Goal: Navigation & Orientation: Find specific page/section

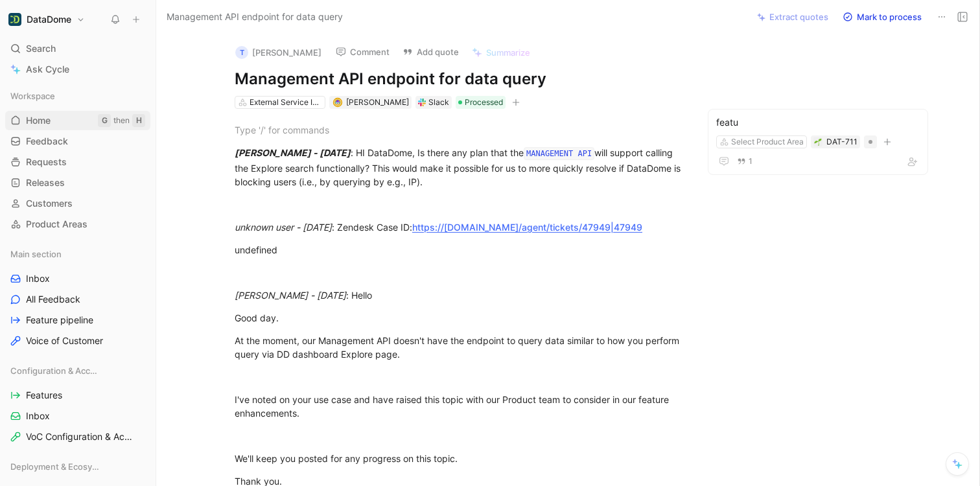
click at [80, 121] on link "Home G then H" at bounding box center [77, 120] width 145 height 19
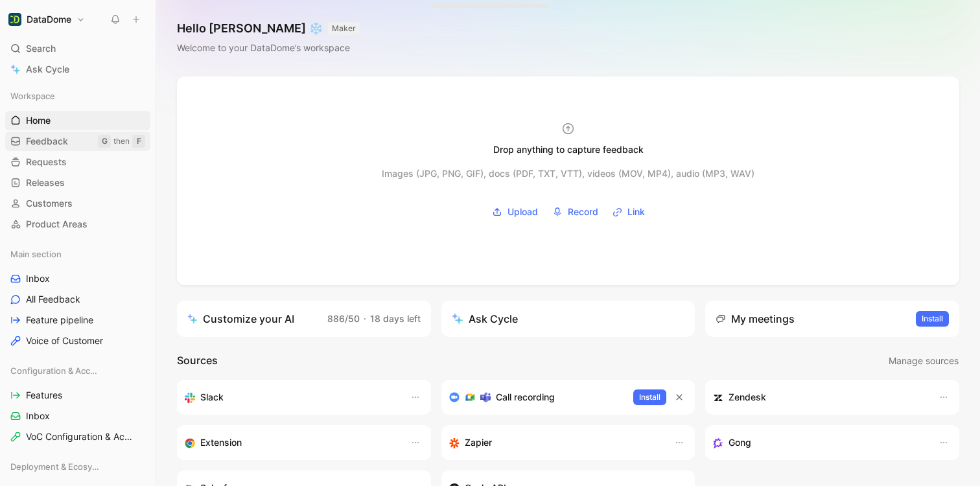
click at [58, 139] on span "Feedback" at bounding box center [47, 141] width 42 height 13
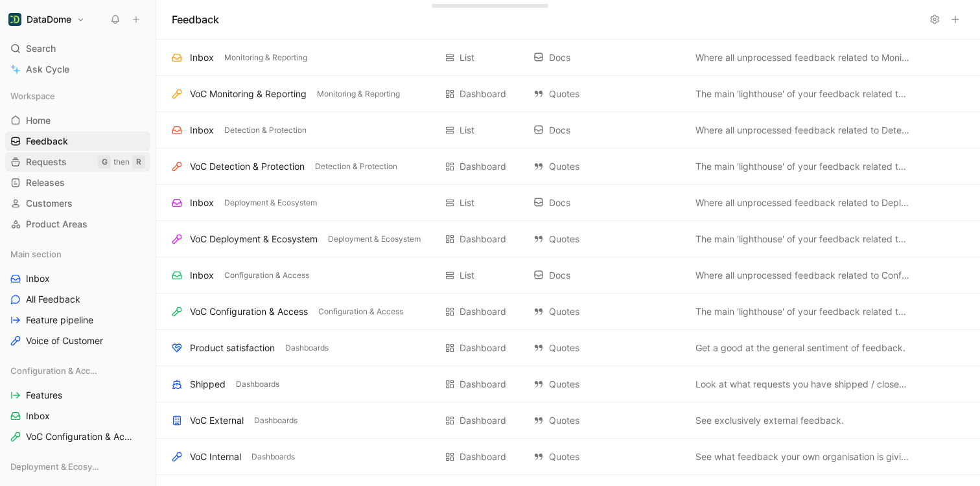
click at [43, 165] on span "Requests" at bounding box center [46, 162] width 41 height 13
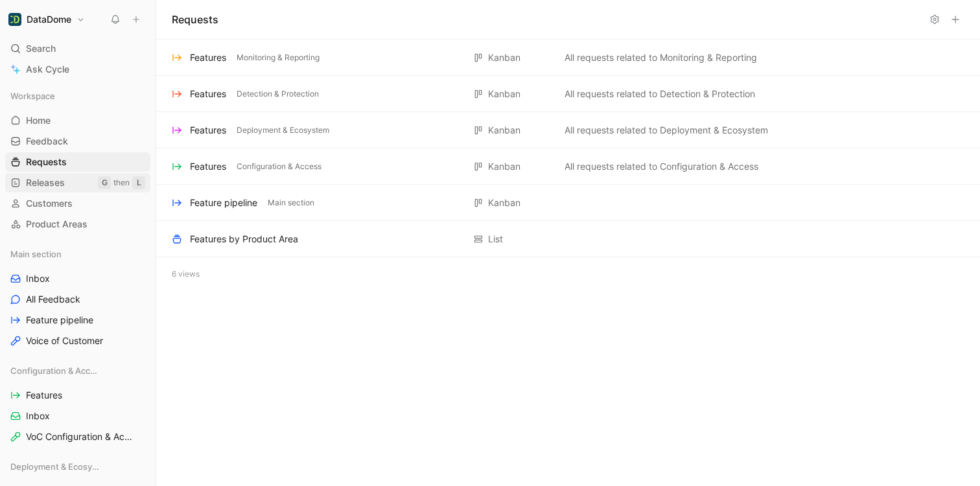
click at [48, 184] on span "Releases" at bounding box center [45, 182] width 39 height 13
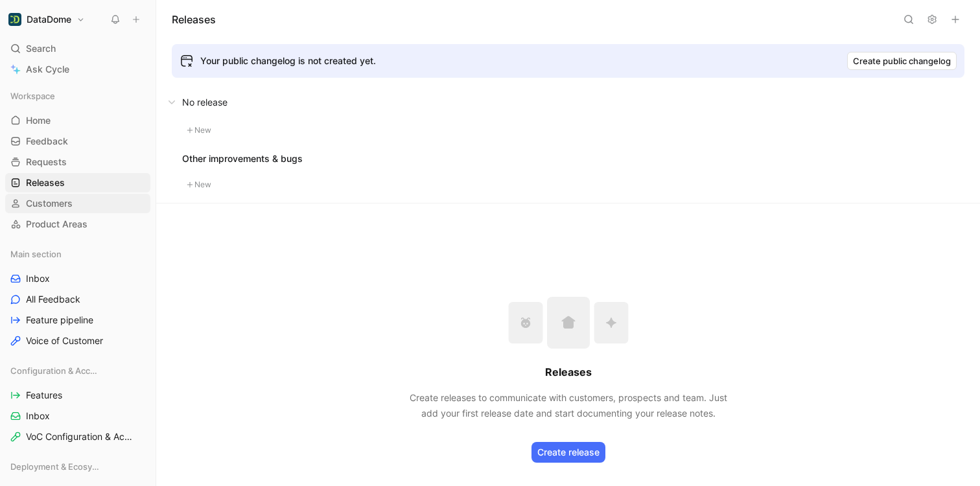
click at [49, 204] on span "Customers" at bounding box center [49, 203] width 47 height 13
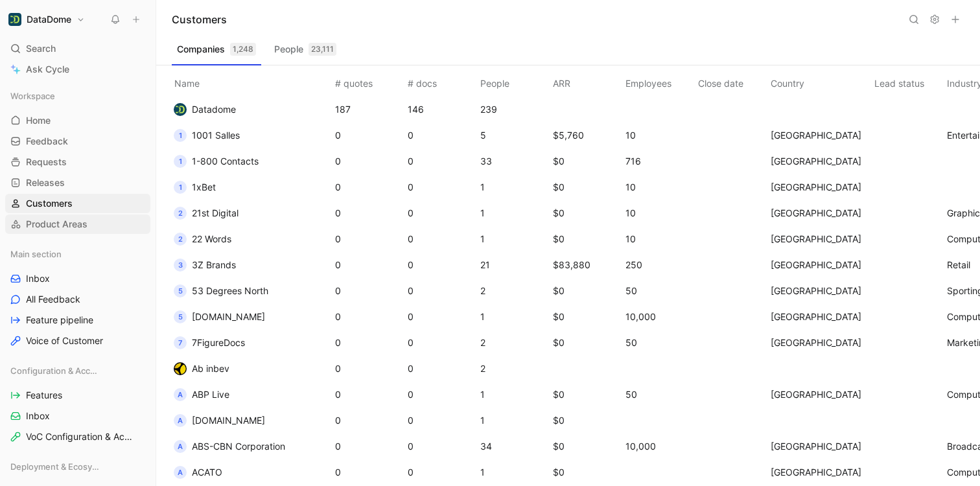
click at [49, 222] on span "Product Areas" at bounding box center [57, 224] width 62 height 13
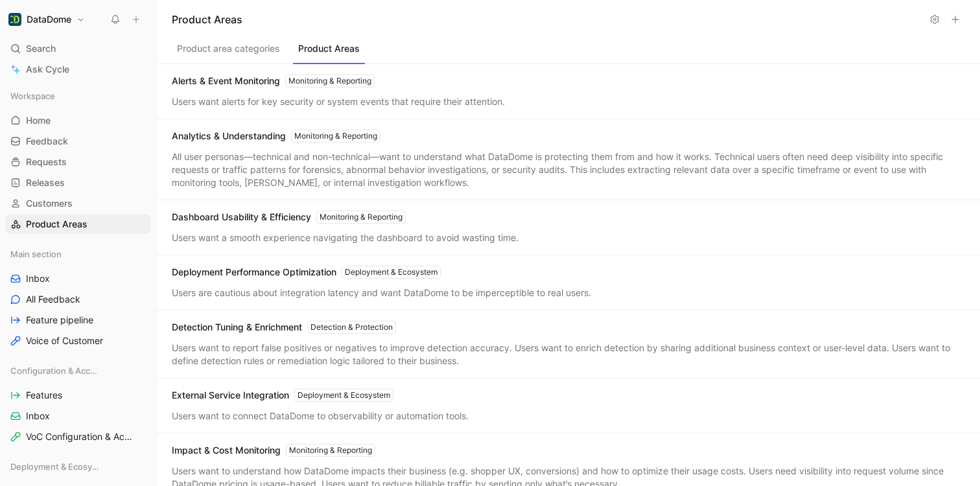
click at [331, 52] on button "Product Areas" at bounding box center [329, 52] width 72 height 25
click at [59, 122] on link "Home G then H" at bounding box center [77, 120] width 145 height 19
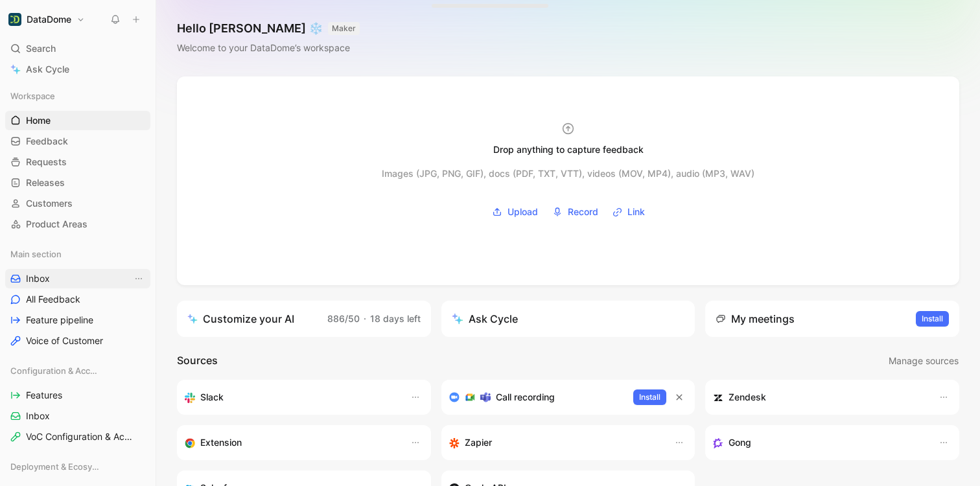
click at [47, 275] on span "Inbox" at bounding box center [38, 278] width 24 height 13
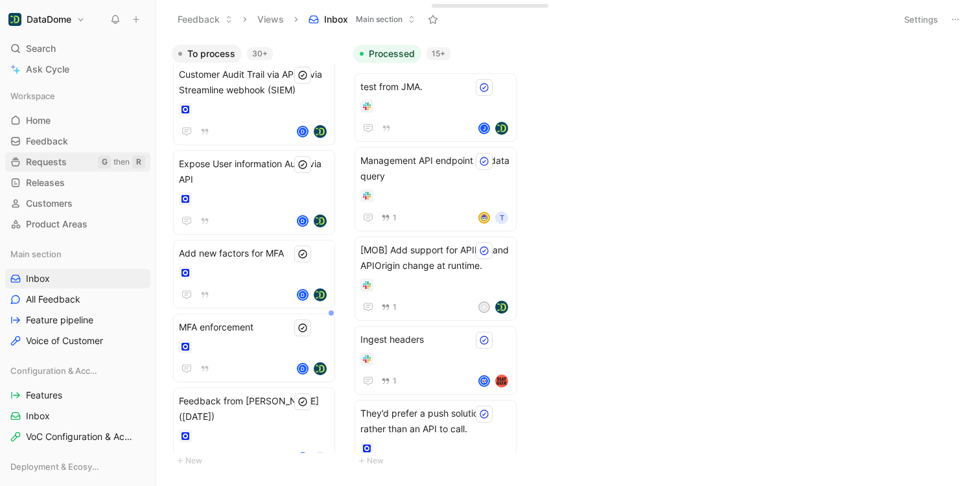
click at [67, 167] on link "Requests G then R" at bounding box center [77, 161] width 145 height 19
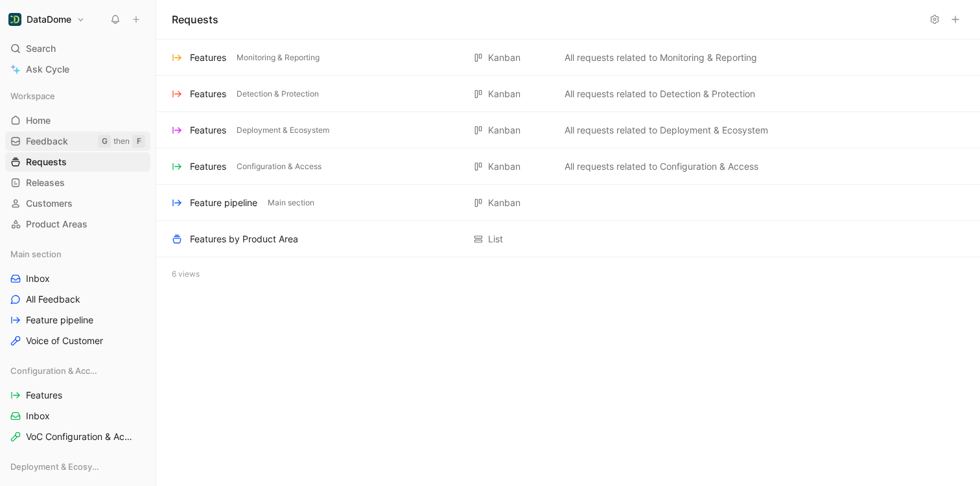
click at [60, 143] on span "Feedback" at bounding box center [47, 141] width 42 height 13
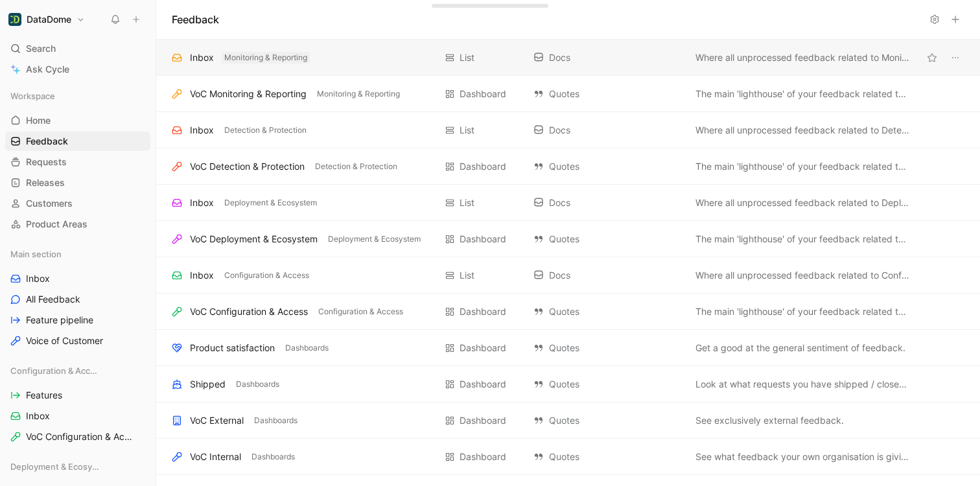
click at [273, 53] on span "Monitoring & Reporting" at bounding box center [265, 57] width 83 height 13
click at [349, 58] on div "Inbox Monitoring & Reporting" at bounding box center [303, 58] width 263 height 16
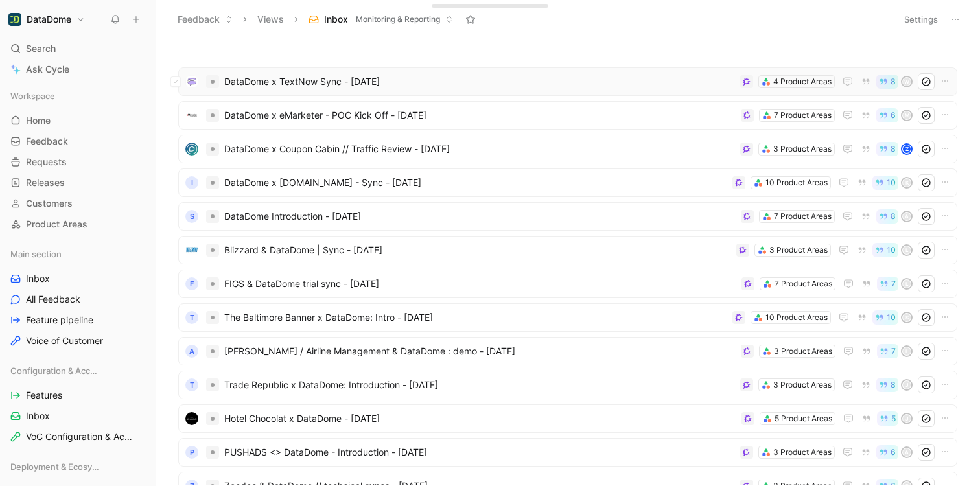
click at [323, 80] on span "DataDome x TextNow Sync - [DATE]" at bounding box center [479, 82] width 511 height 16
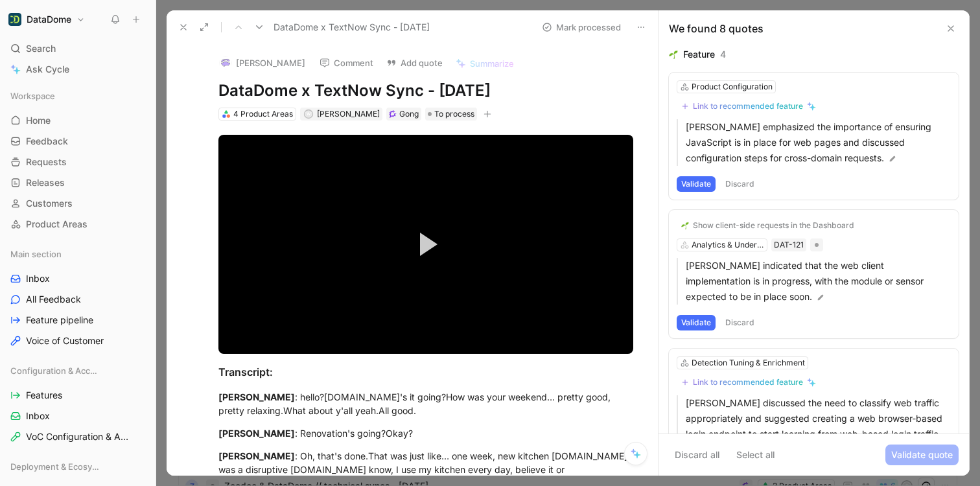
click at [949, 27] on icon at bounding box center [950, 28] width 10 height 10
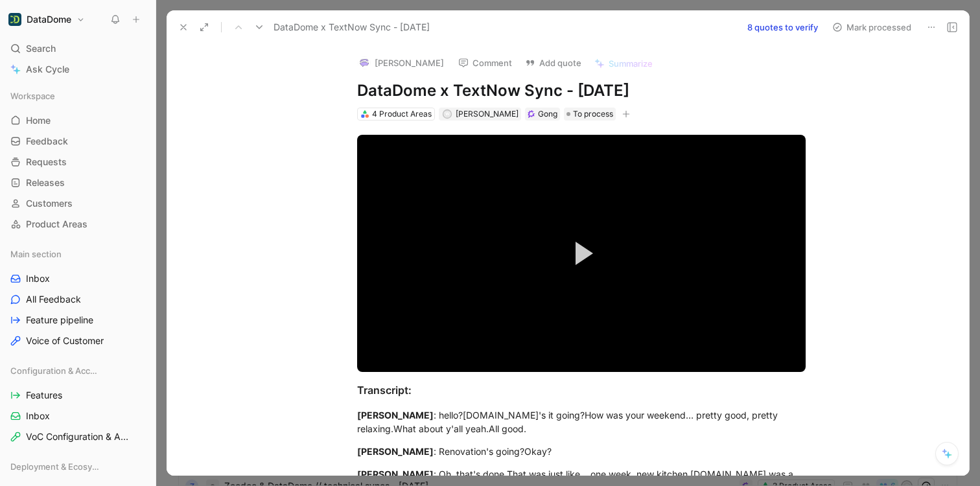
click at [179, 24] on icon at bounding box center [183, 27] width 10 height 10
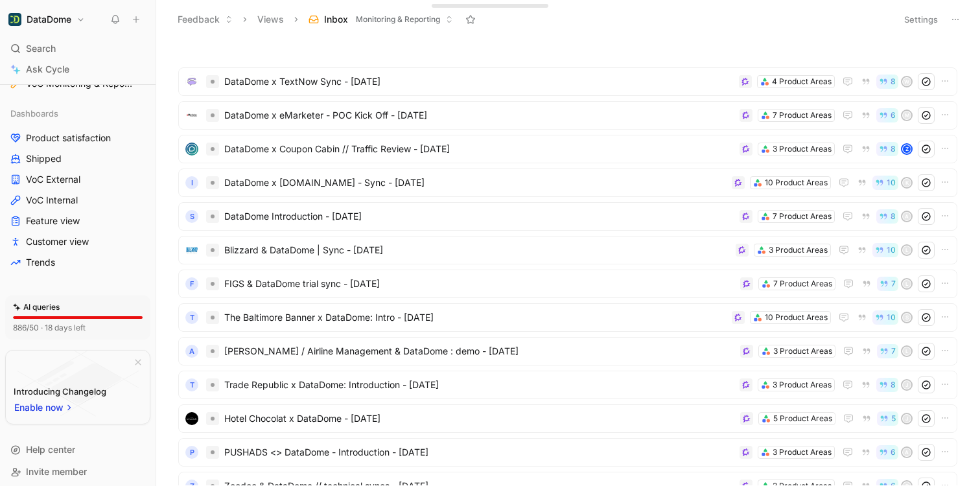
scroll to position [647, 0]
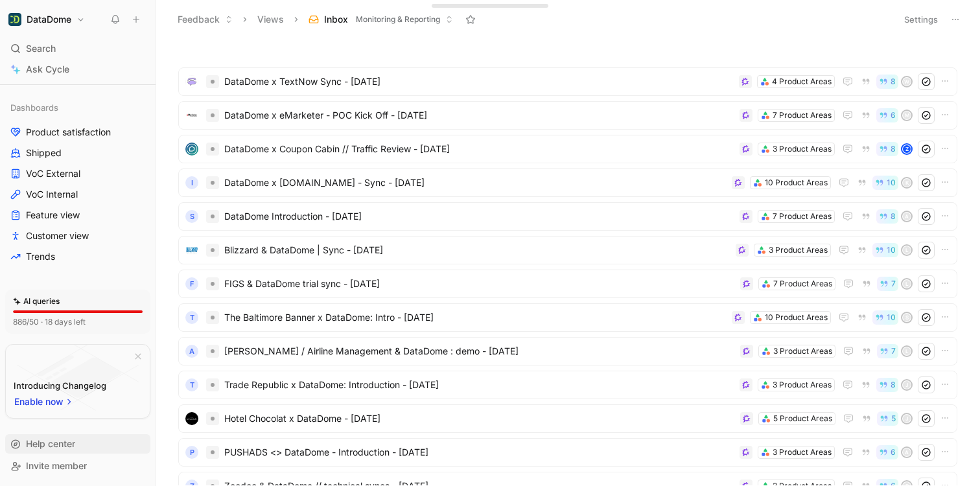
click at [51, 448] on span "Help center" at bounding box center [50, 443] width 49 height 11
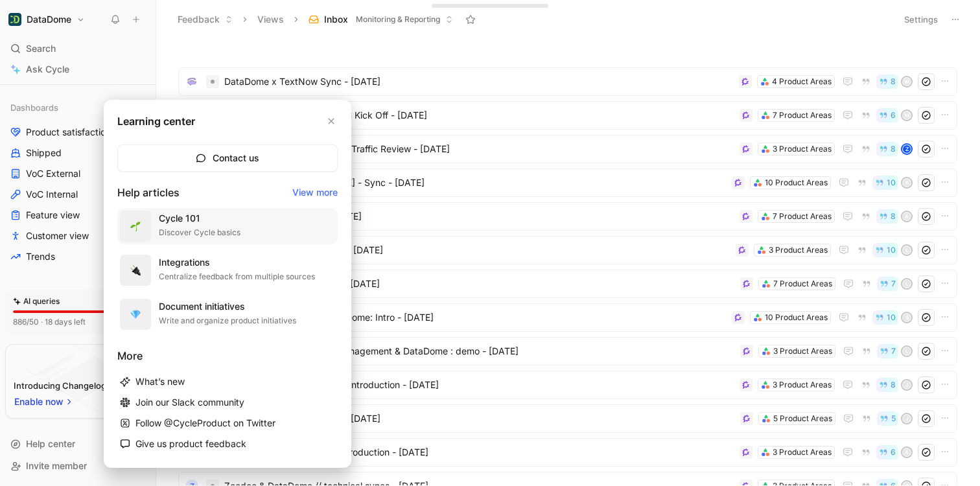
click at [181, 220] on div "Cycle 101" at bounding box center [200, 219] width 82 height 16
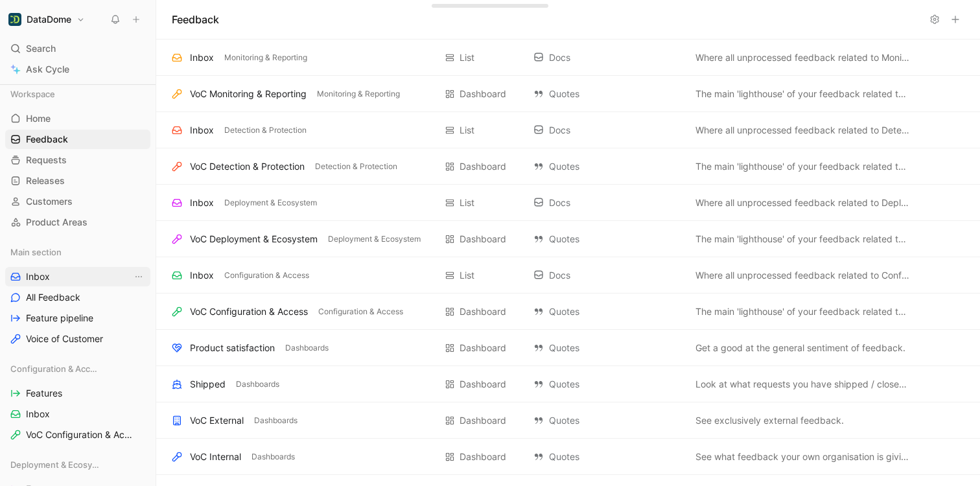
scroll to position [3, 0]
click at [62, 273] on link "Inbox" at bounding box center [77, 275] width 145 height 19
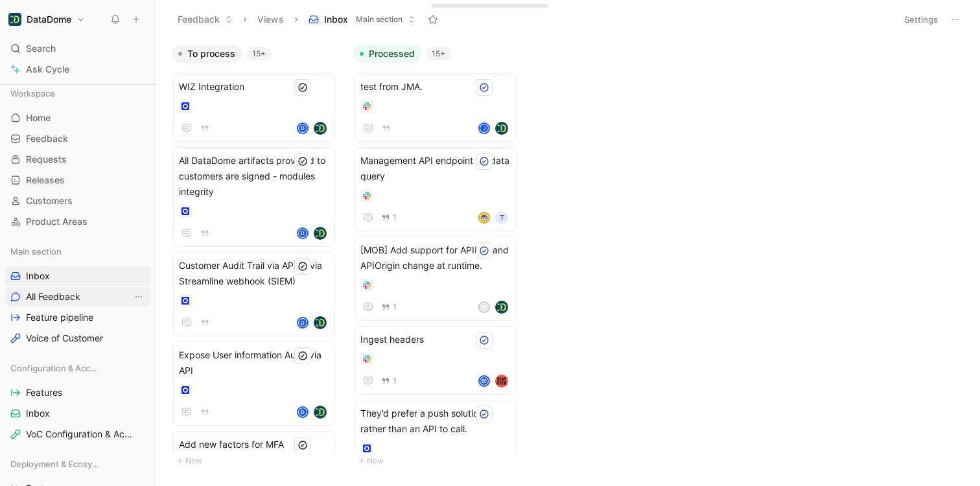
click at [56, 298] on span "All Feedback" at bounding box center [53, 296] width 54 height 13
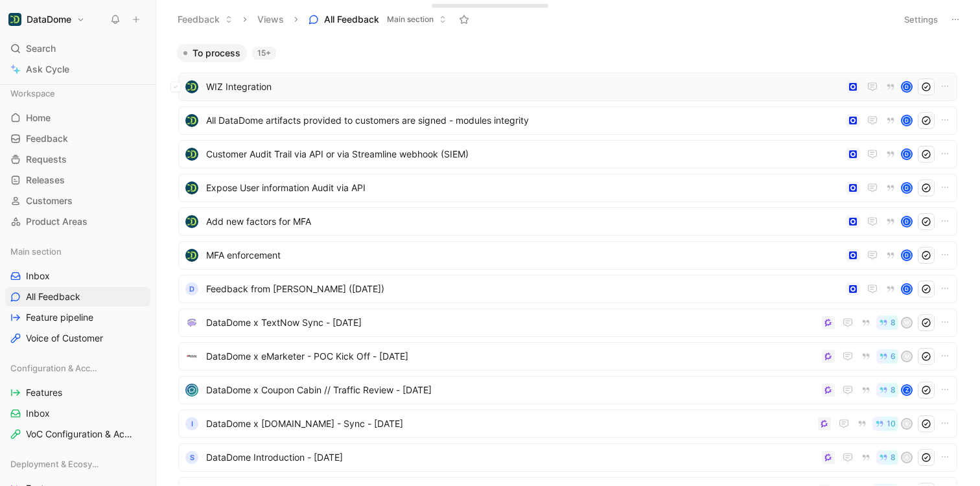
click at [284, 89] on span "WIZ Integration" at bounding box center [523, 87] width 635 height 16
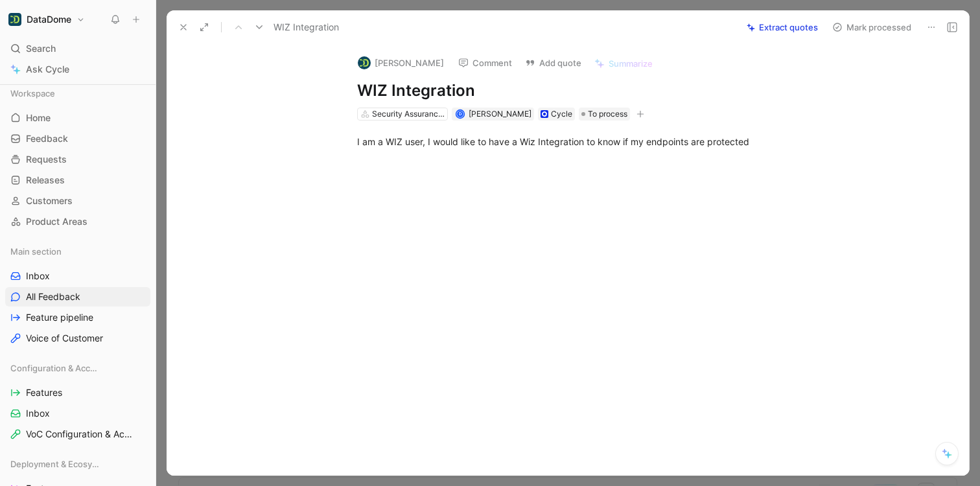
click at [187, 28] on icon at bounding box center [183, 27] width 10 height 10
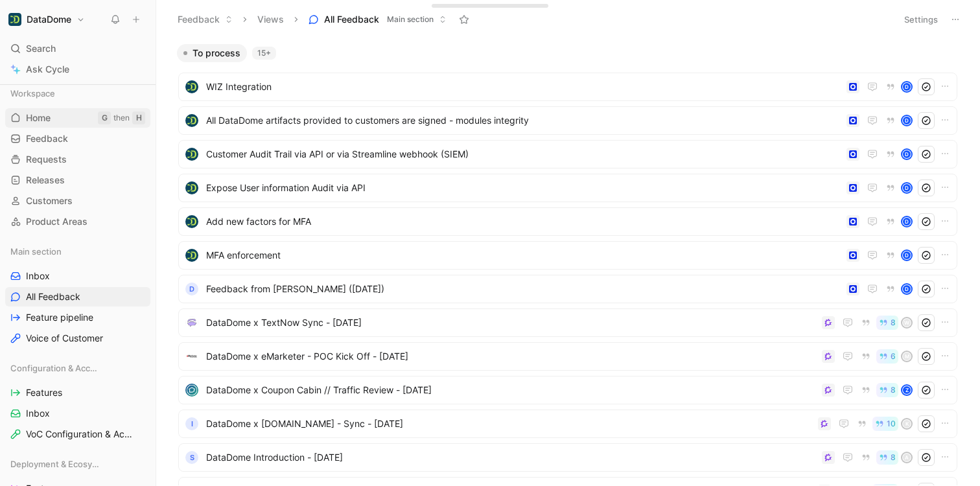
click at [65, 113] on link "Home G then H" at bounding box center [77, 117] width 145 height 19
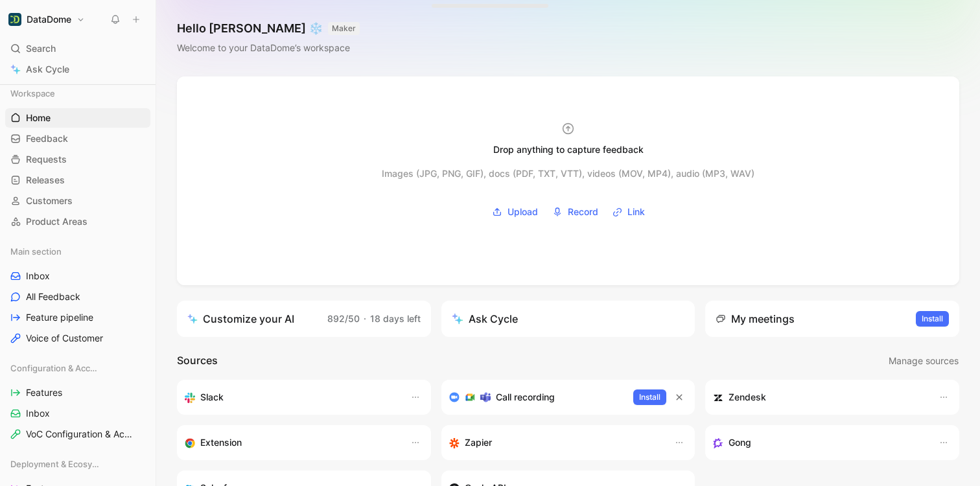
scroll to position [3, 0]
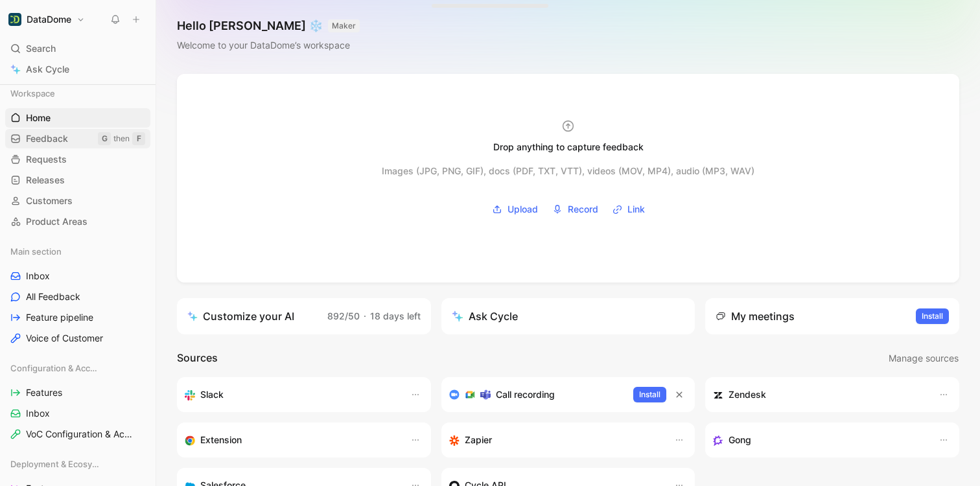
click at [45, 141] on span "Feedback" at bounding box center [47, 138] width 42 height 13
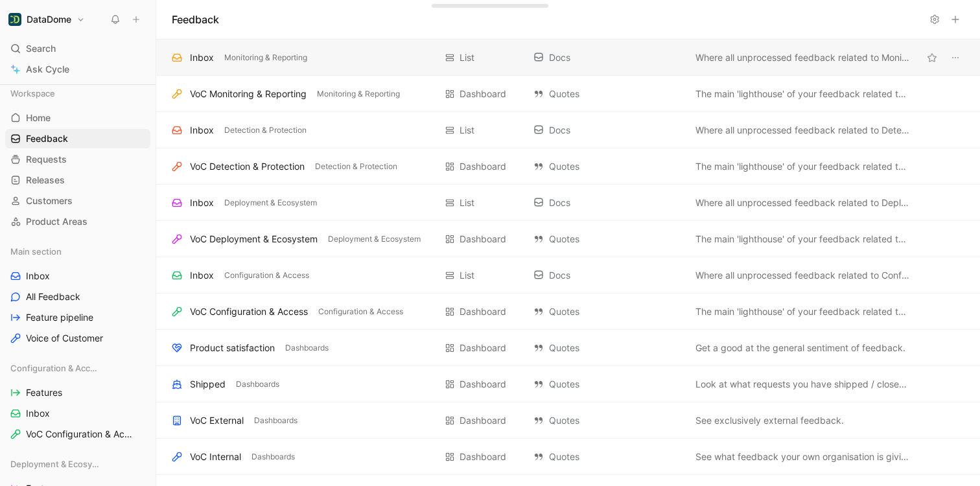
click at [207, 53] on div "Inbox" at bounding box center [202, 58] width 24 height 16
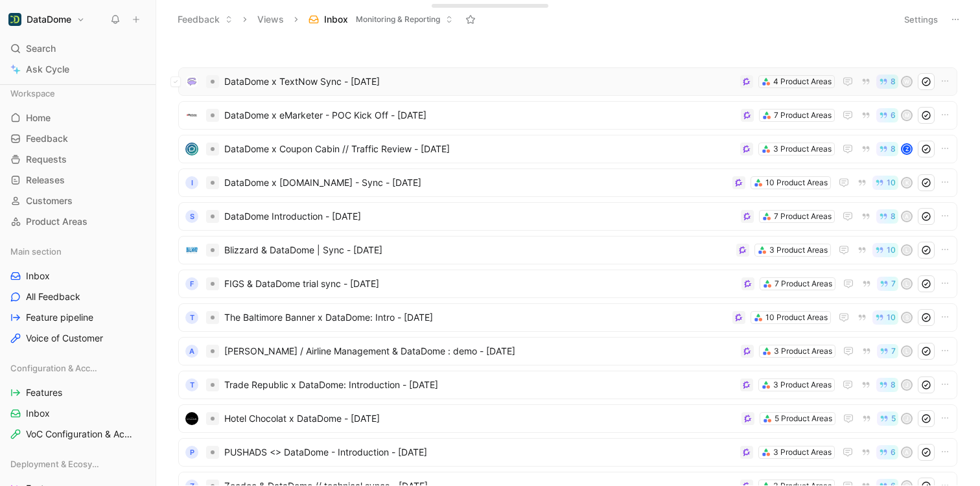
click at [253, 80] on span "DataDome x TextNow Sync - [DATE]" at bounding box center [479, 82] width 511 height 16
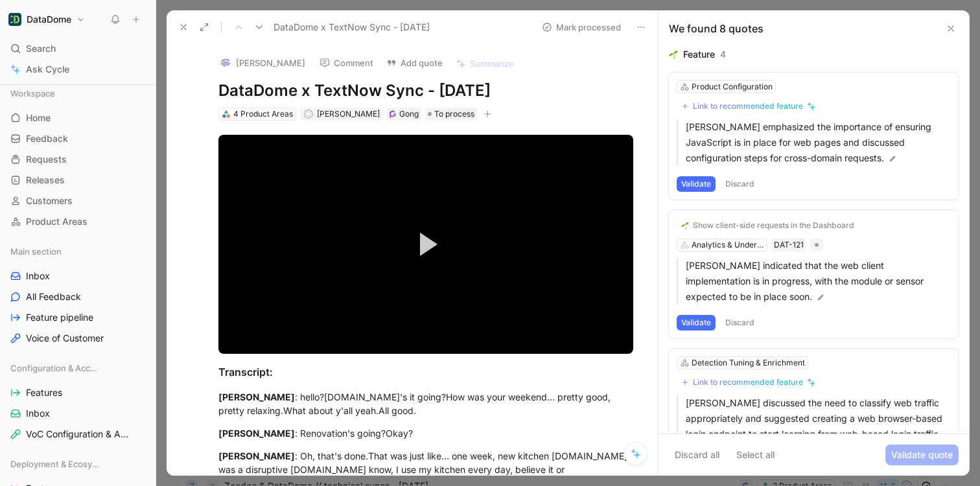
click at [952, 28] on icon at bounding box center [950, 28] width 10 height 10
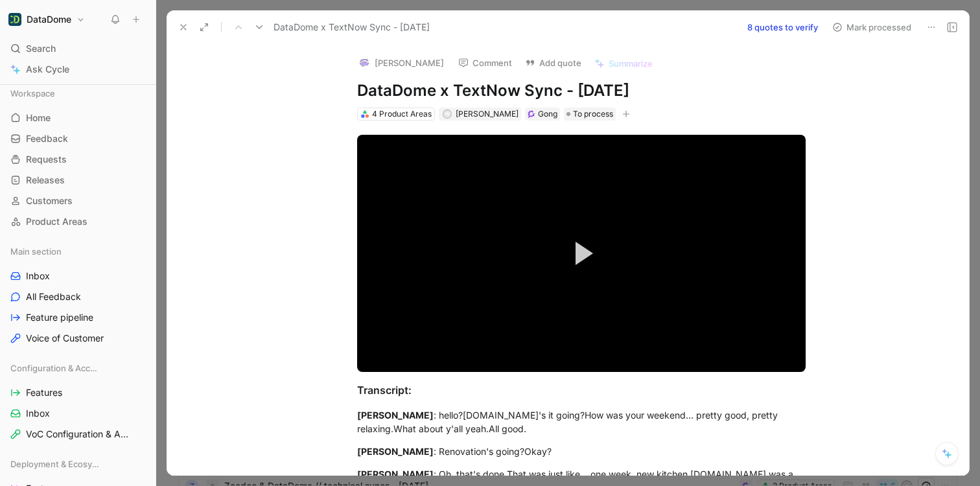
click at [184, 22] on icon at bounding box center [183, 27] width 10 height 10
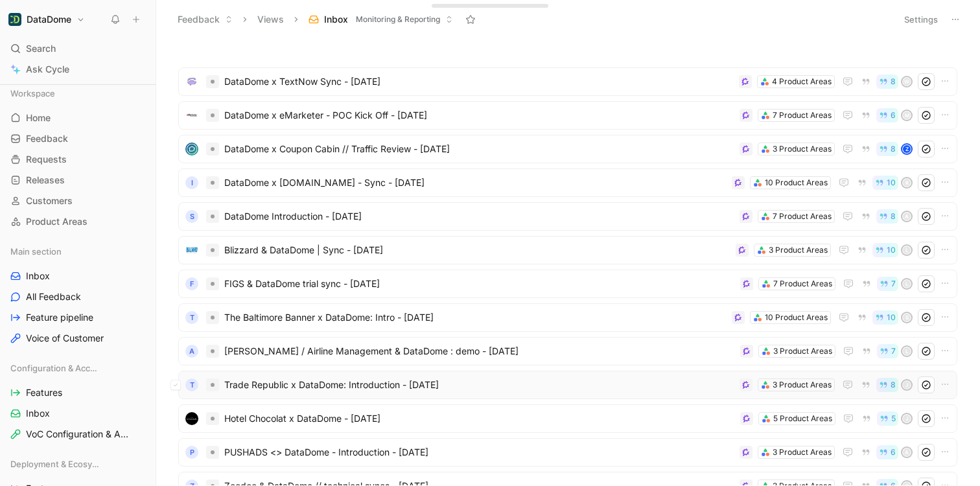
click at [419, 387] on span "Trade Republic x DataDome: Introduction - [DATE]" at bounding box center [479, 385] width 510 height 16
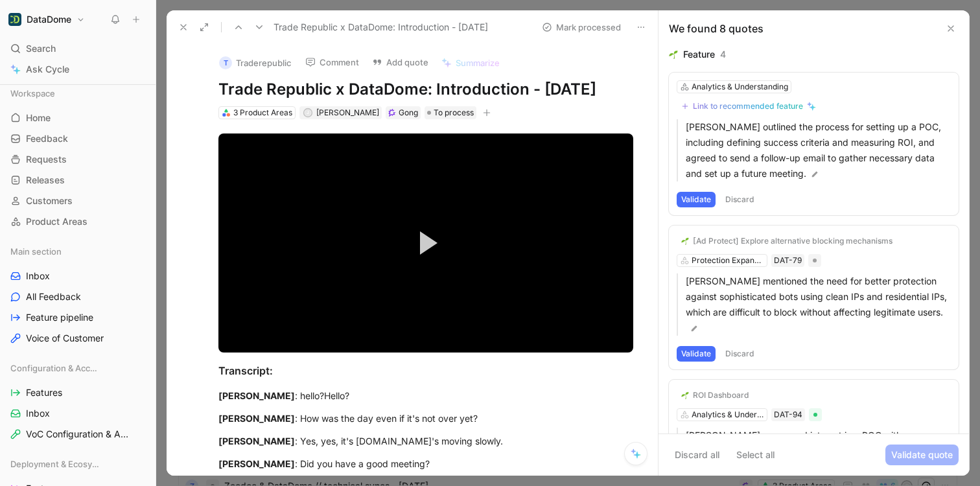
click at [179, 25] on icon at bounding box center [183, 27] width 10 height 10
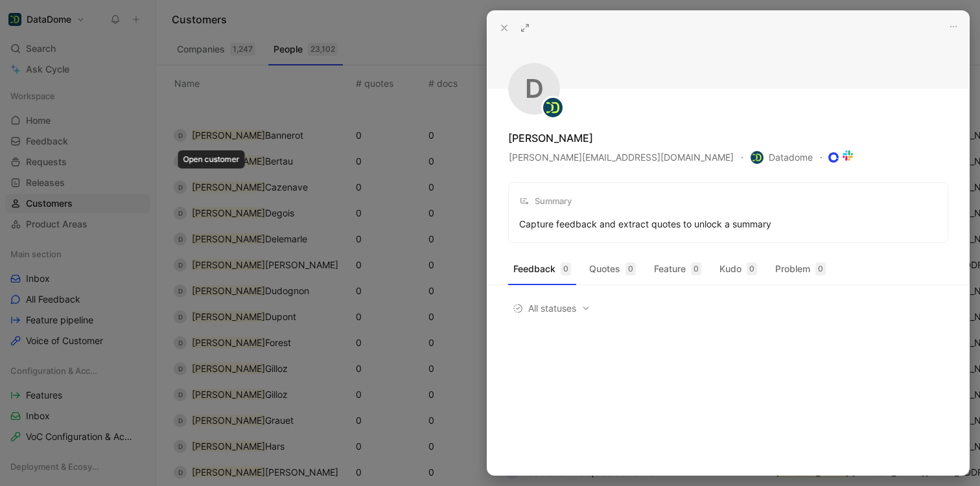
scroll to position [211, 0]
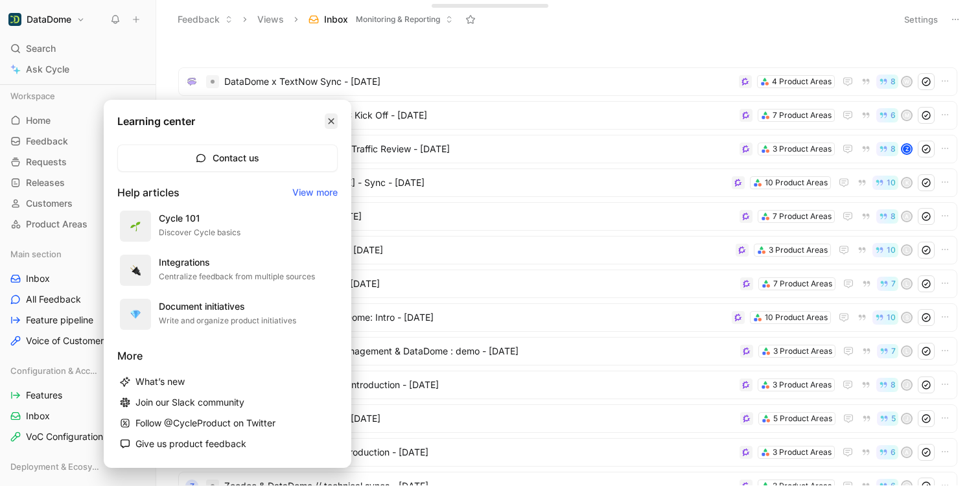
scroll to position [647, 0]
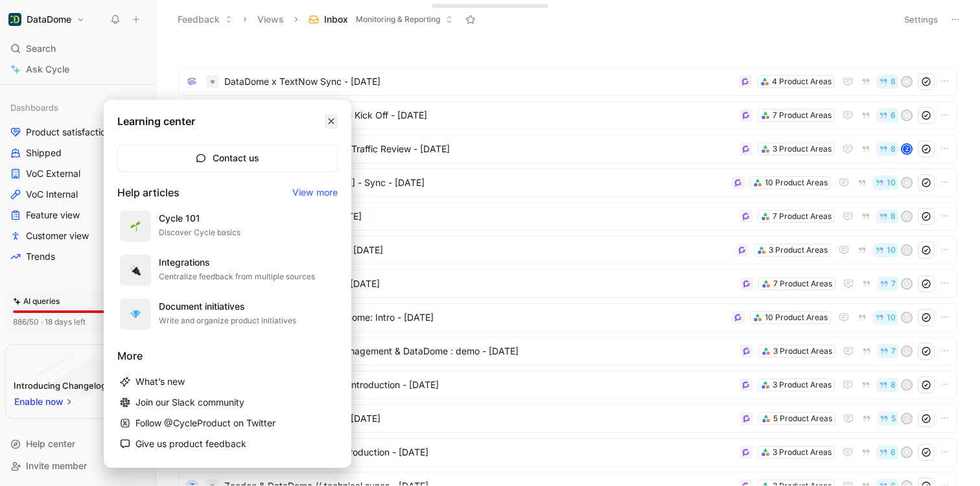
click at [330, 122] on icon "button" at bounding box center [331, 121] width 8 height 8
